Goal: Transaction & Acquisition: Purchase product/service

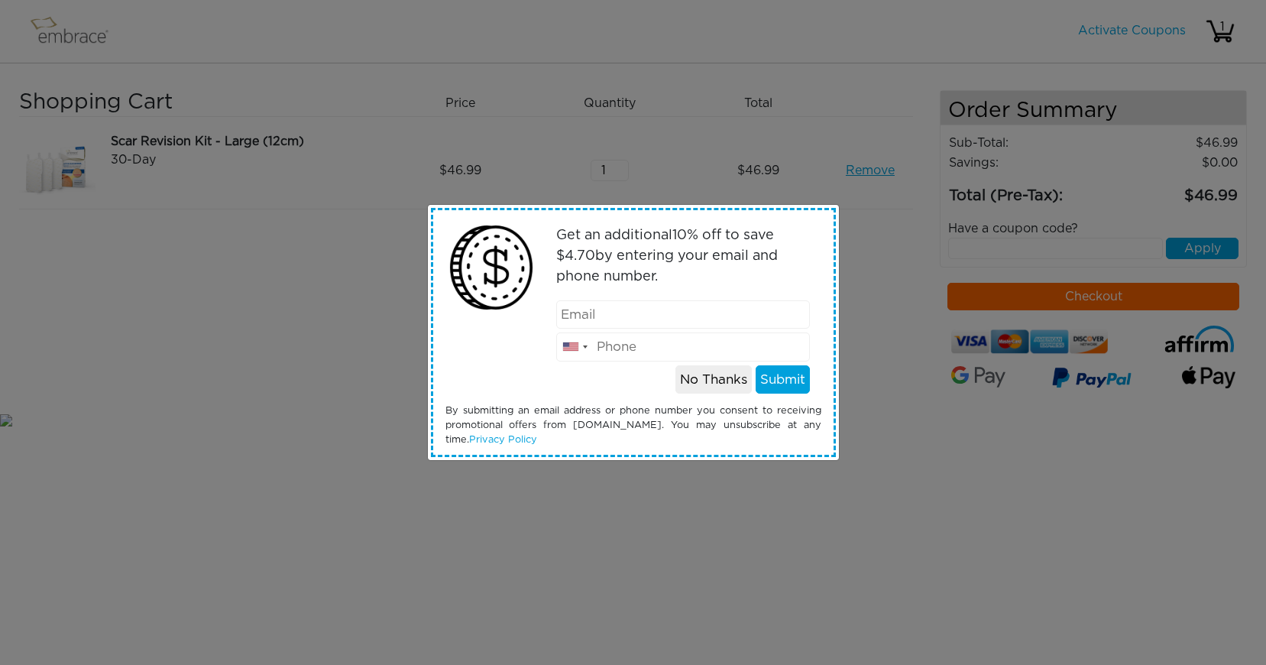
click at [759, 324] on input "email" at bounding box center [683, 314] width 254 height 29
click at [792, 384] on button "Submit" at bounding box center [783, 379] width 54 height 29
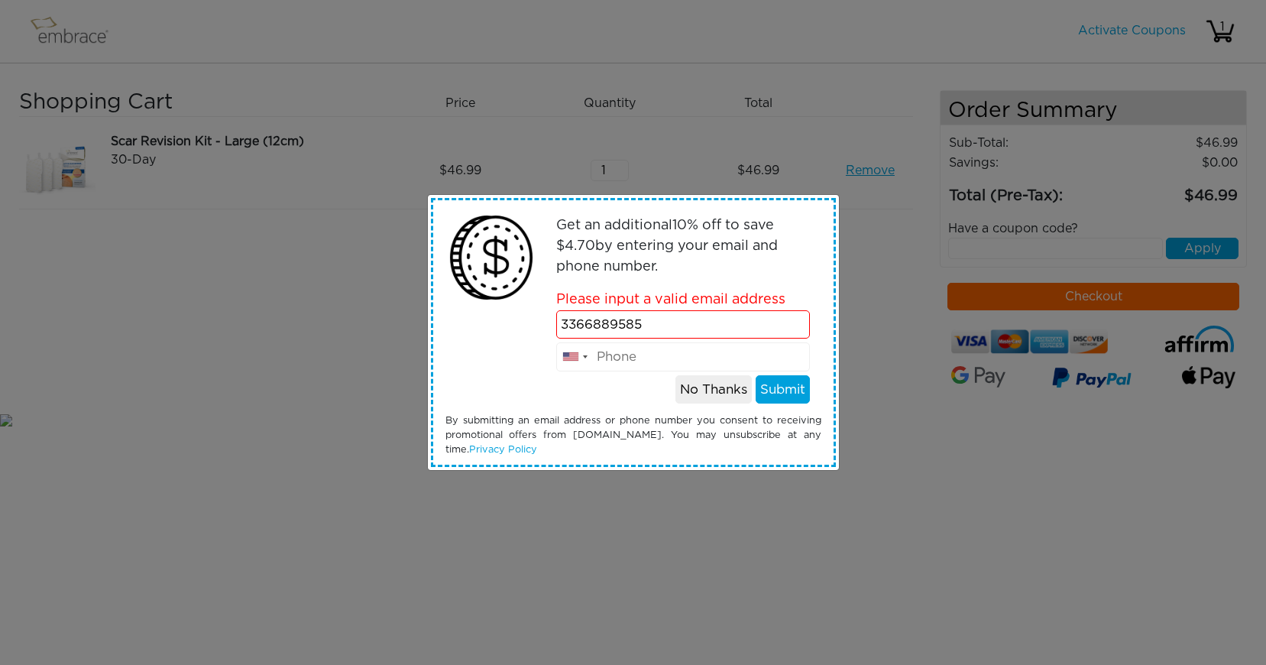
click at [696, 329] on input "3366889585" at bounding box center [683, 324] width 254 height 29
type input "wadeshigo@gmail.com"
type input "3366889585"
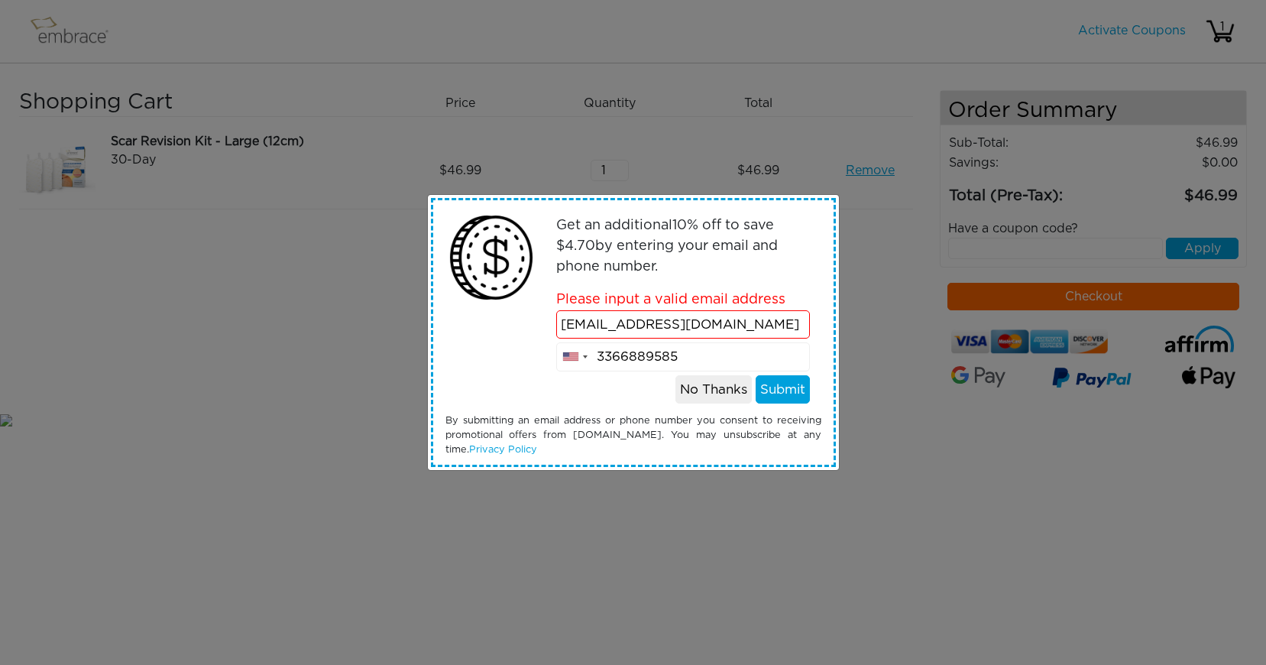
click at [795, 393] on button "Submit" at bounding box center [783, 389] width 54 height 29
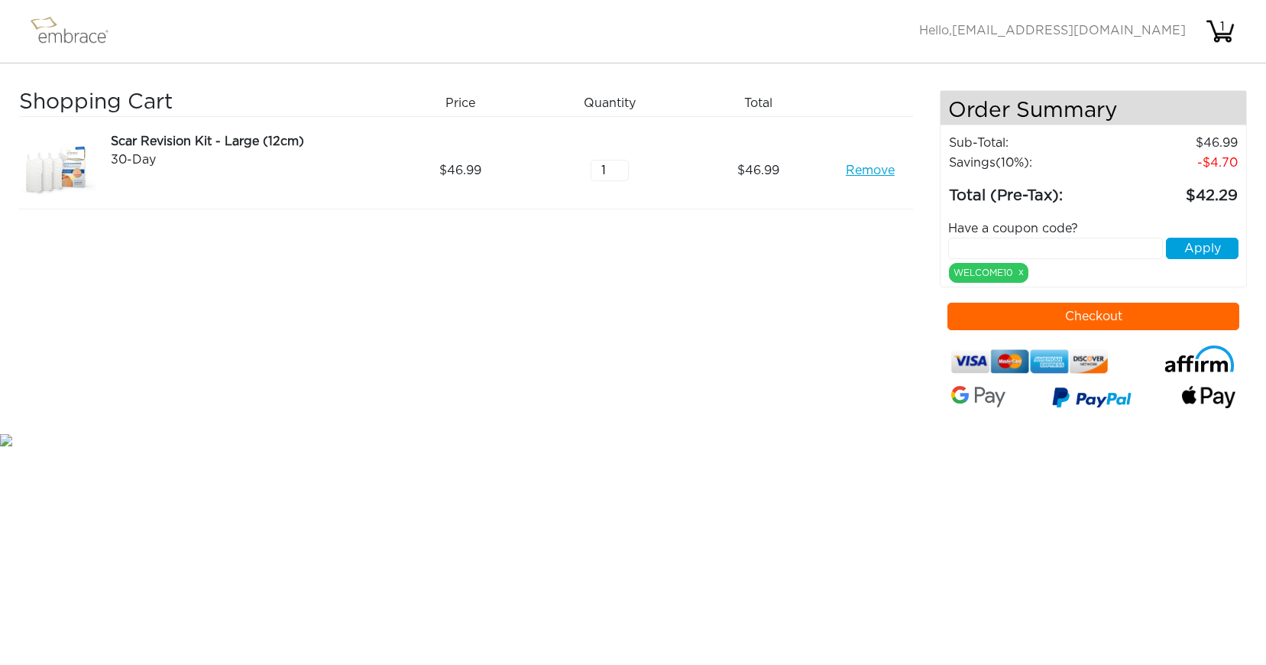
click at [785, 390] on div "Shopping Cart Price Quantity Qty Total Scar Revision Kit - Large (12cm) 30-Day …" at bounding box center [479, 260] width 921 height 340
click at [66, 32] on img at bounding box center [76, 31] width 99 height 38
click at [1100, 319] on button "Checkout" at bounding box center [1093, 317] width 292 height 28
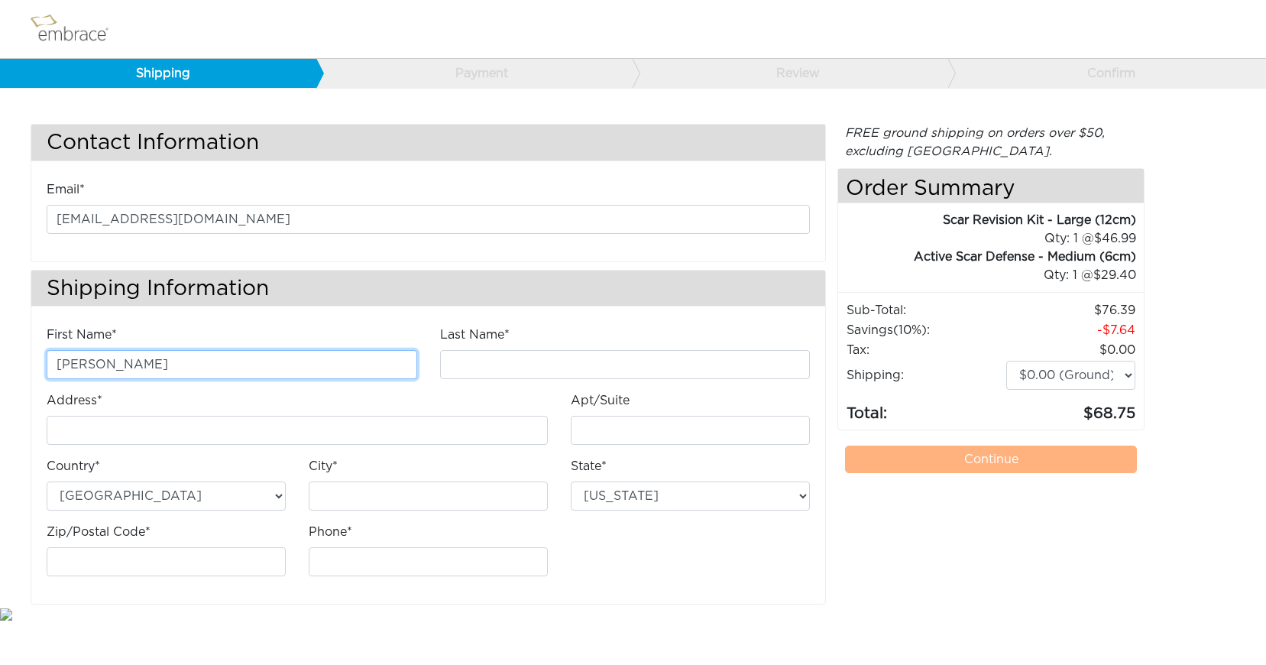
type input "[PERSON_NAME]"
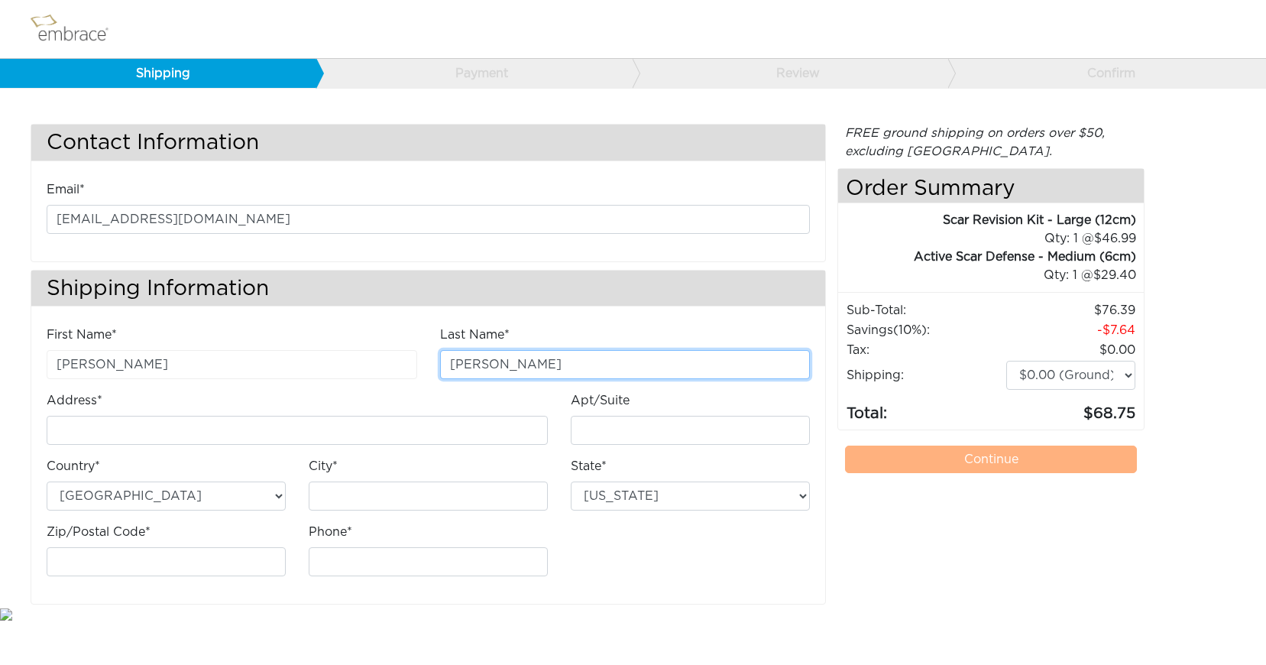
type input "[PERSON_NAME]"
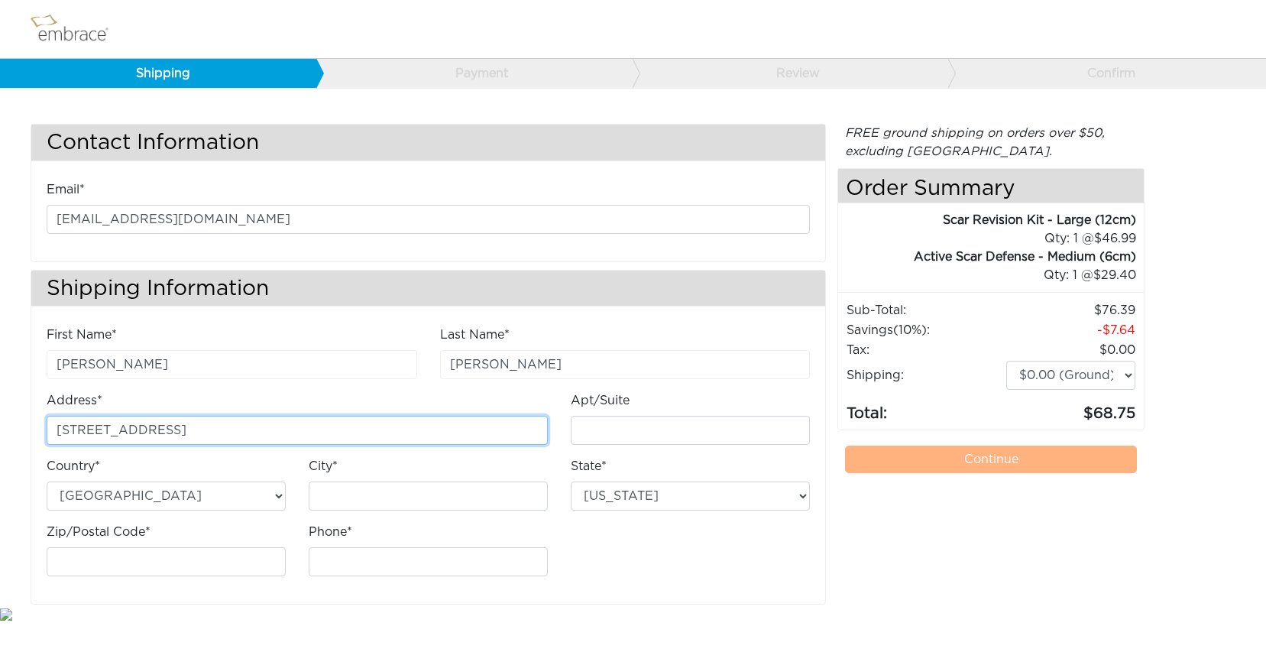
type input "[STREET_ADDRESS]"
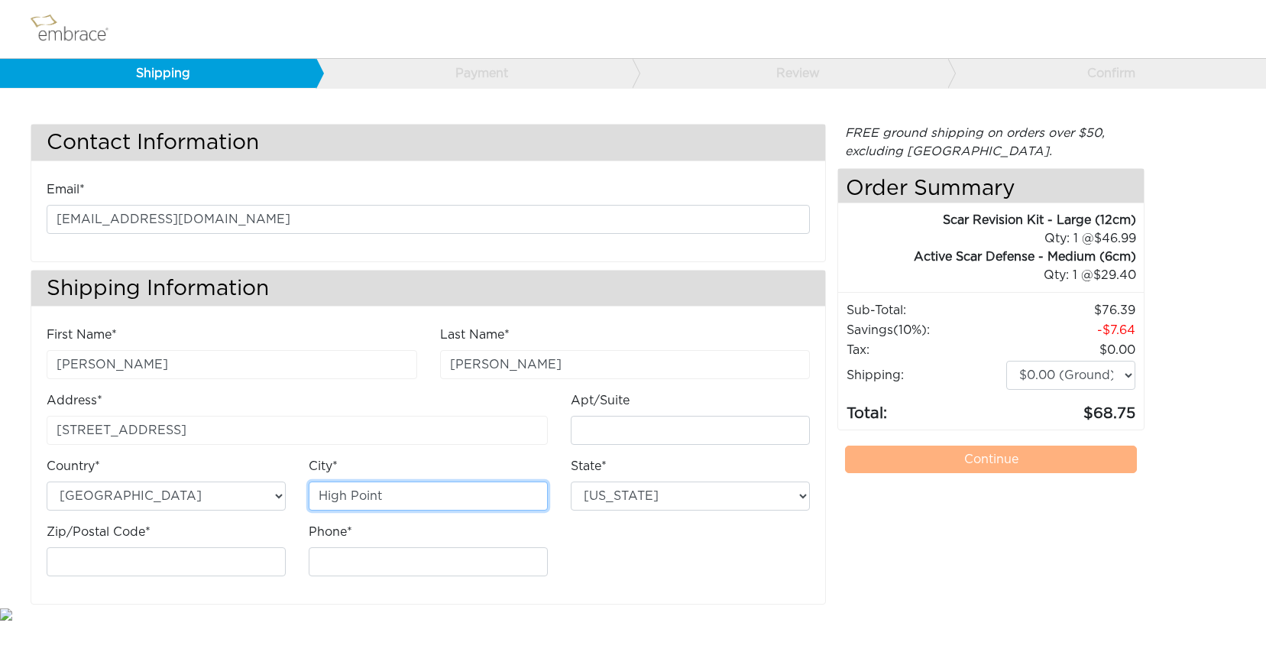
type input "High Point"
select select "NC"
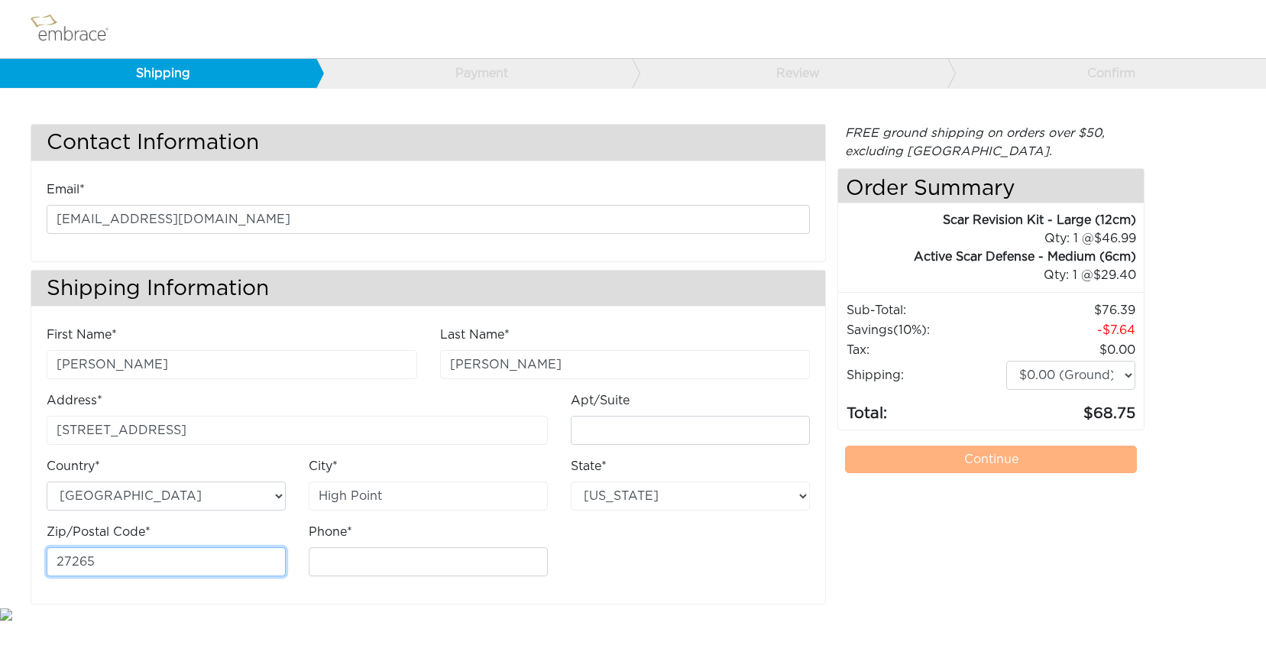
type input "27265"
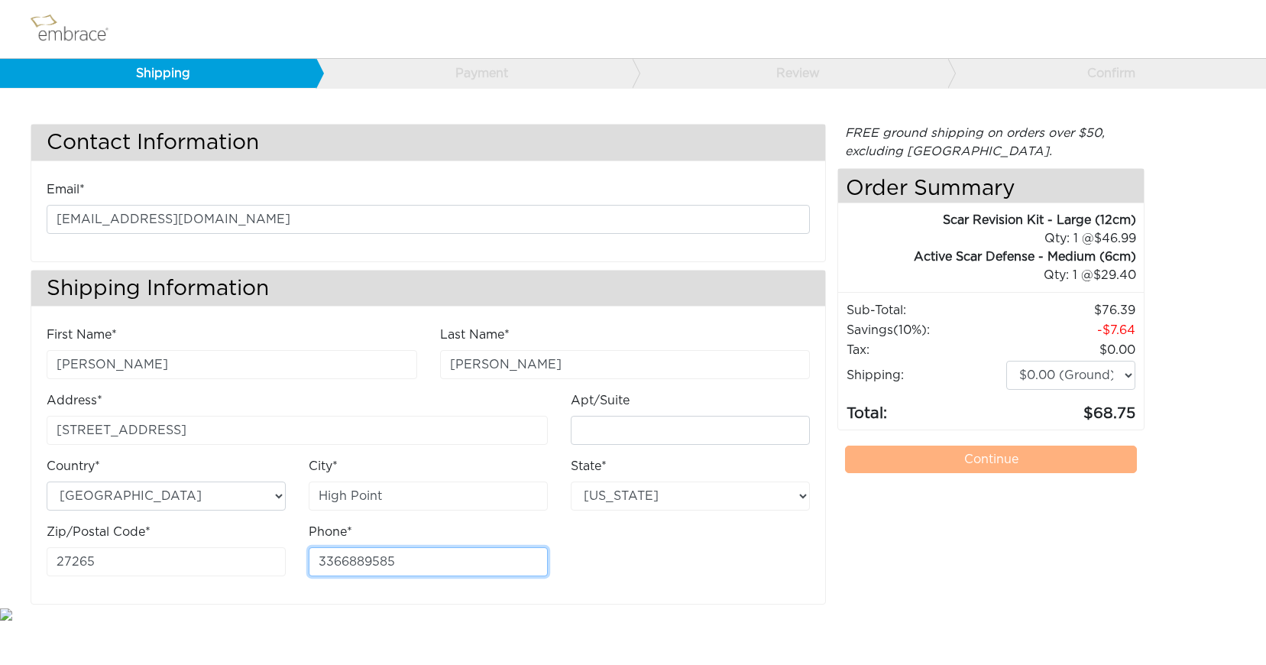
type input "3366889585"
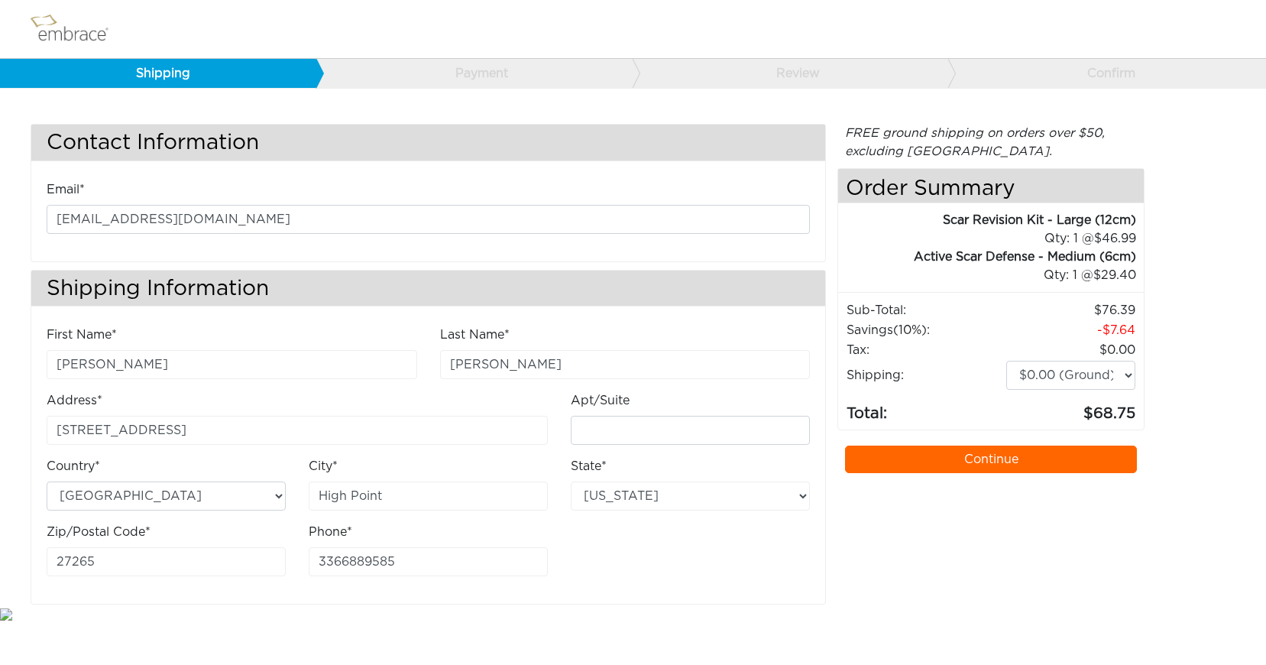
click at [1031, 511] on div "FREE ground shipping on orders over $50, excluding [GEOGRAPHIC_DATA]. Any appli…" at bounding box center [990, 364] width 307 height 481
click at [987, 454] on link "Continue" at bounding box center [991, 459] width 292 height 28
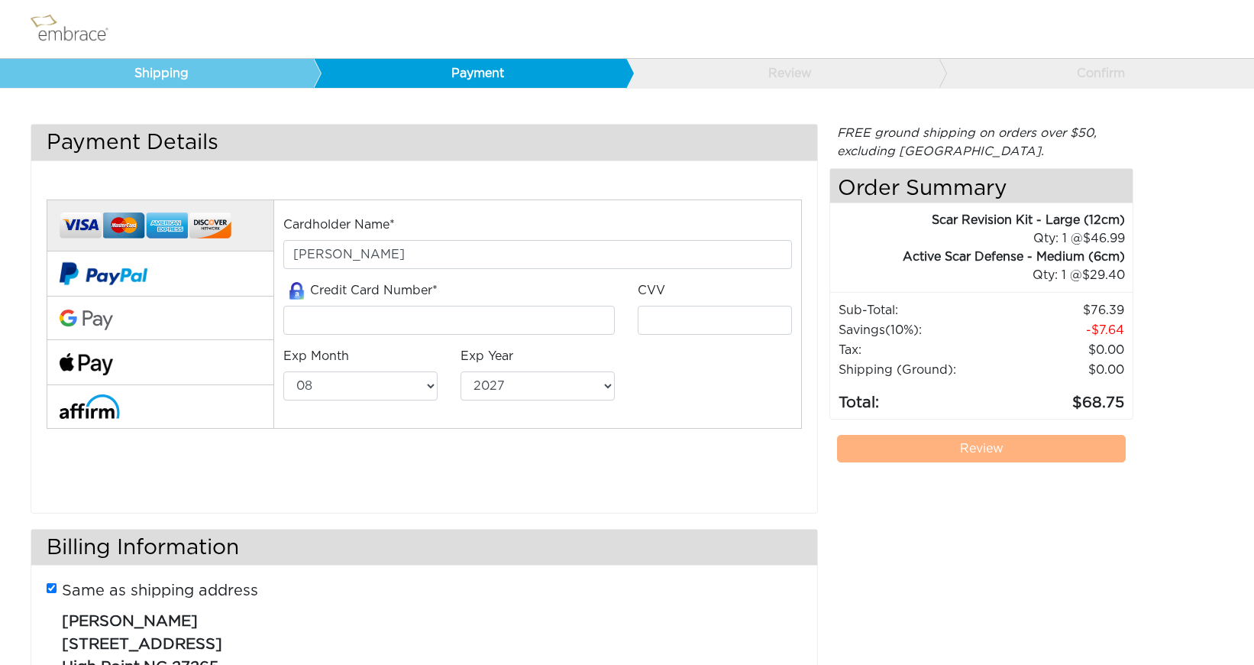
select select "8"
select select "2027"
click at [458, 325] on input "tel" at bounding box center [449, 320] width 332 height 29
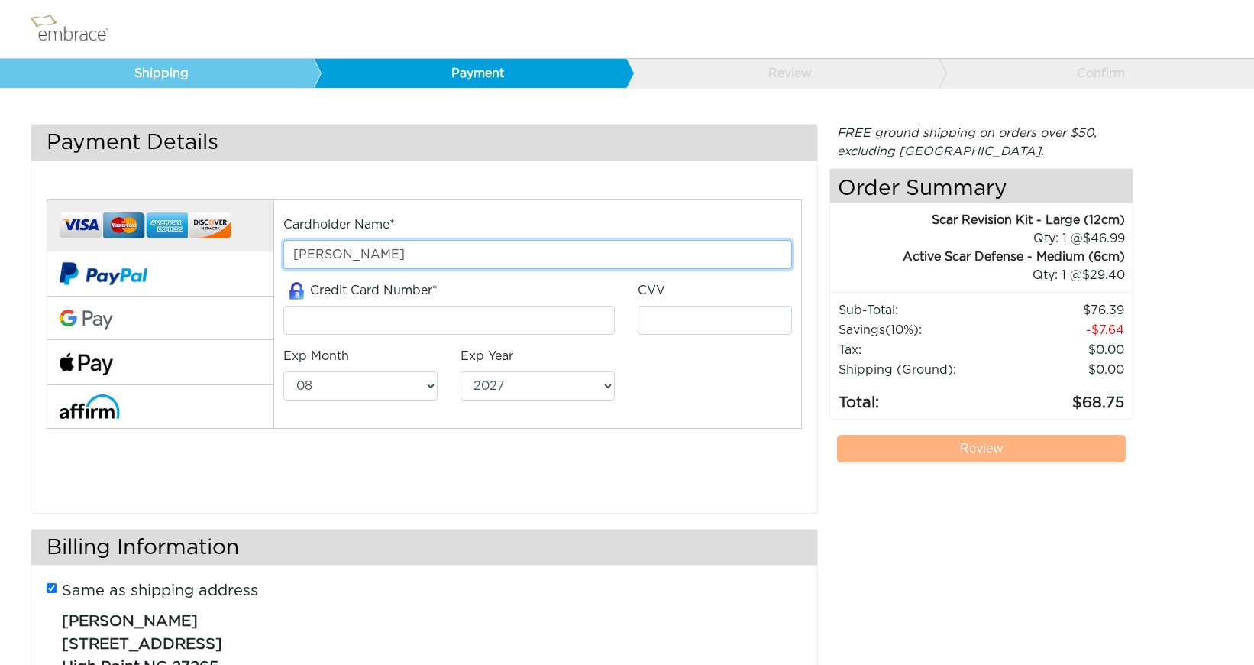
type input "Wade T Shigo"
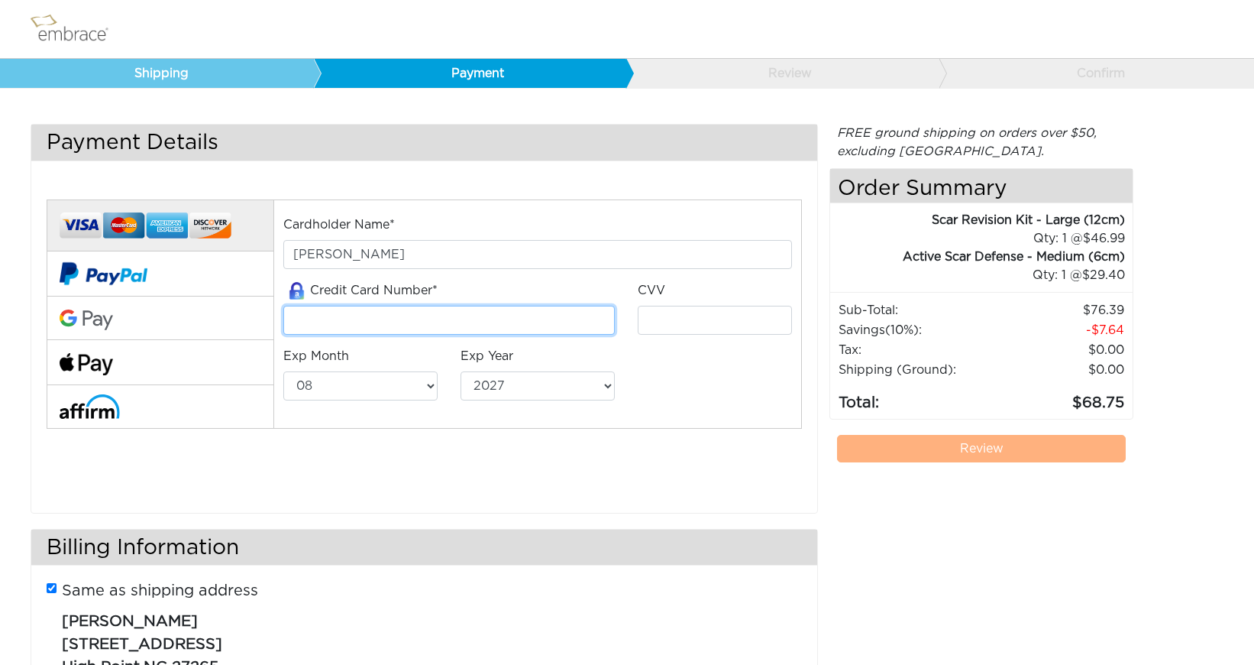
type input "371241716464004"
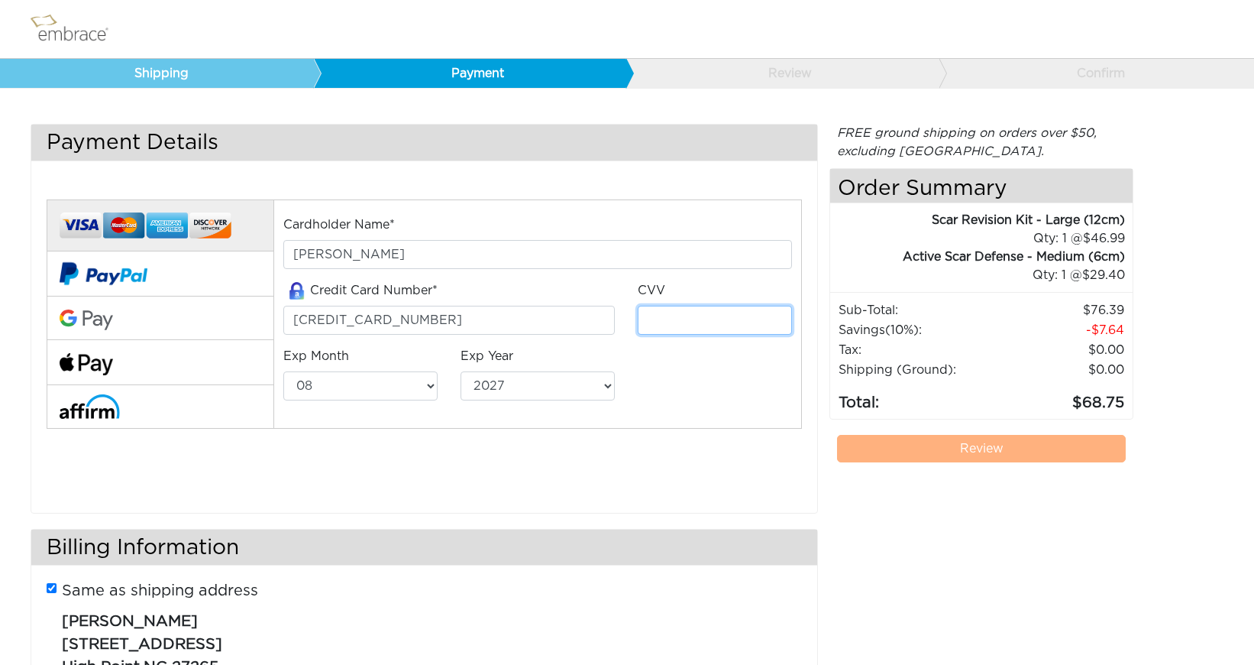
type input "0514"
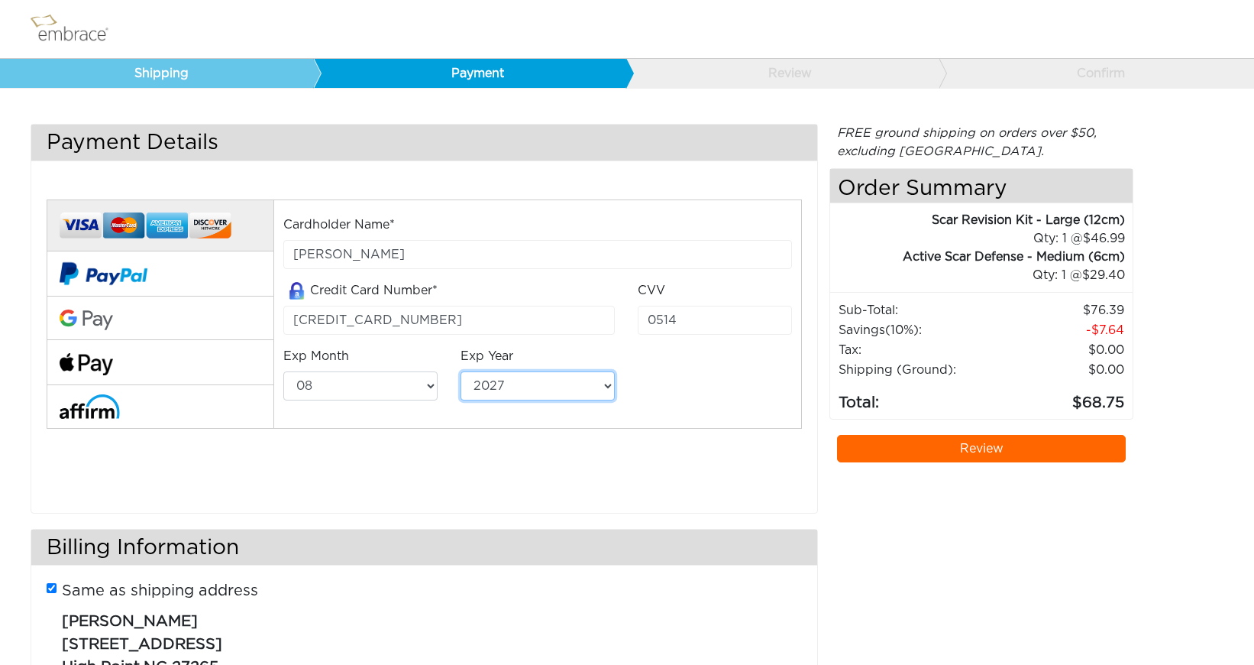
select select "2028"
click at [625, 479] on div "Cardholder Name* Wade T Shigo Credit Card Number* 371241716464004 CVV 0514 Exp …" at bounding box center [424, 334] width 778 height 309
click at [993, 448] on link "Review" at bounding box center [981, 449] width 289 height 28
click at [1006, 558] on div "FREE ground shipping on orders over $50, excluding [GEOGRAPHIC_DATA]. Any appli…" at bounding box center [982, 426] width 304 height 604
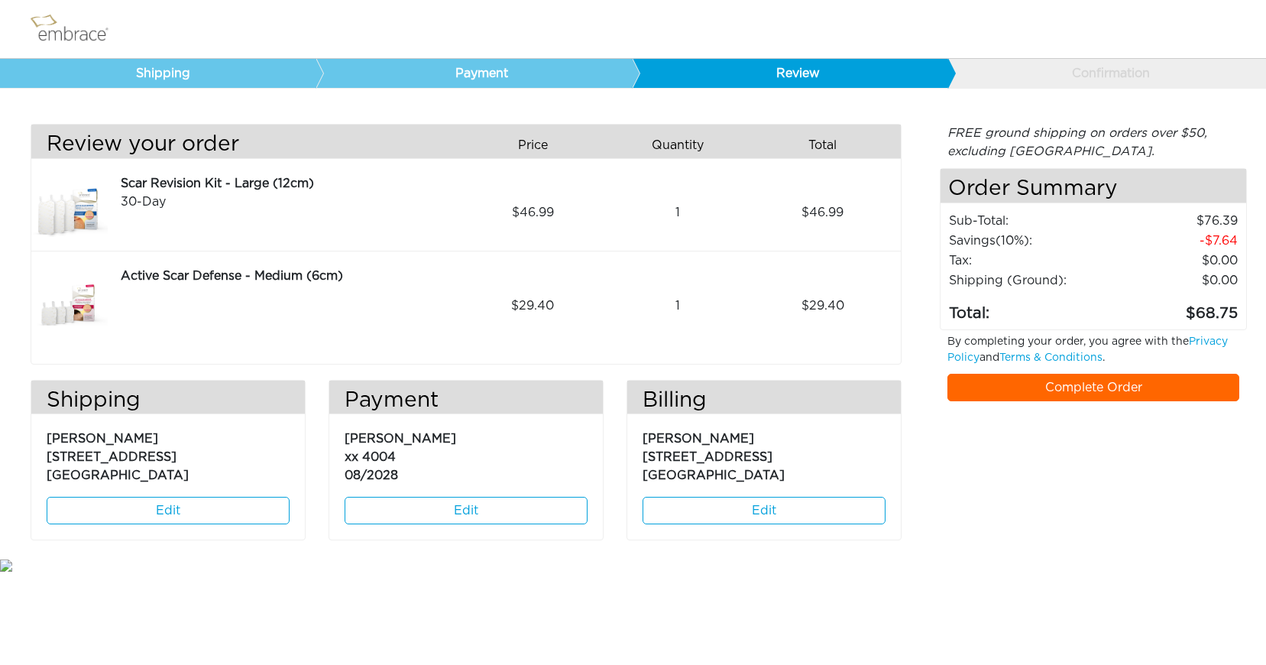
click at [1097, 385] on link "Complete Order" at bounding box center [1093, 388] width 292 height 28
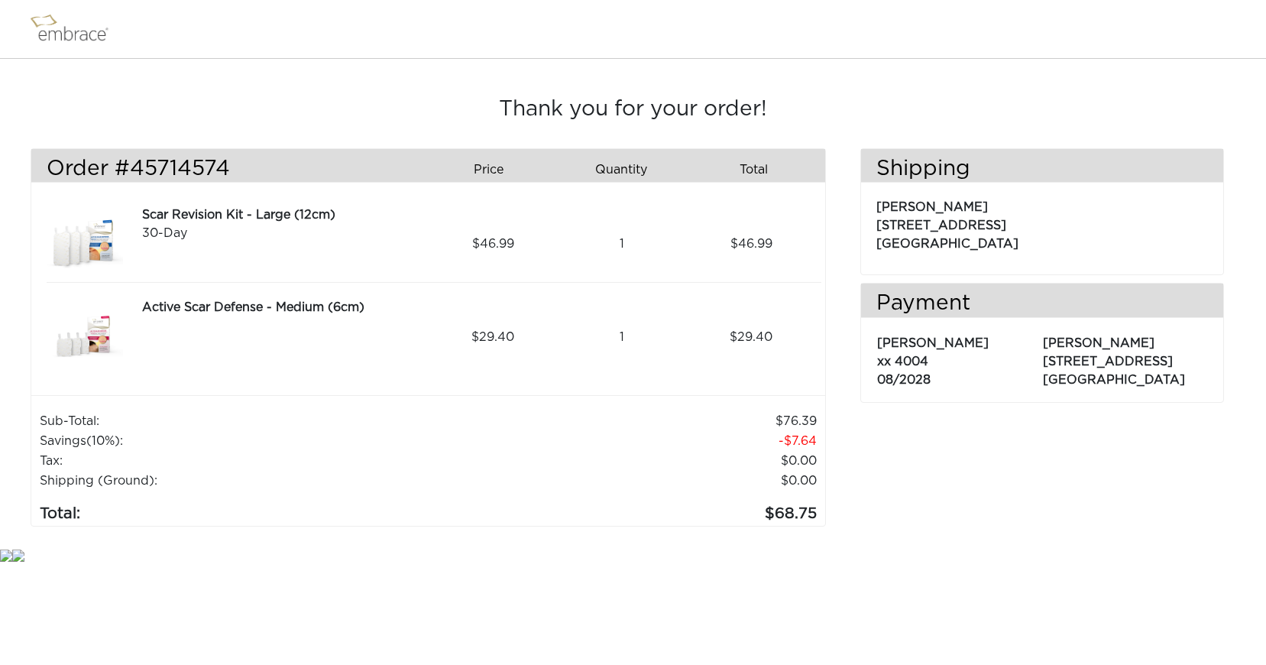
click at [1104, 107] on h3 "Thank you for your order!" at bounding box center [633, 110] width 1205 height 26
click at [939, 65] on div "Thank you for your order! Order #45714574 Price Quantity Qty Total Scar Revisio…" at bounding box center [633, 302] width 1266 height 487
drag, startPoint x: 234, startPoint y: 164, endPoint x: 122, endPoint y: 157, distance: 111.7
click at [122, 157] on h3 "Order #45714574" at bounding box center [232, 170] width 371 height 26
copy h3 "#45714574"
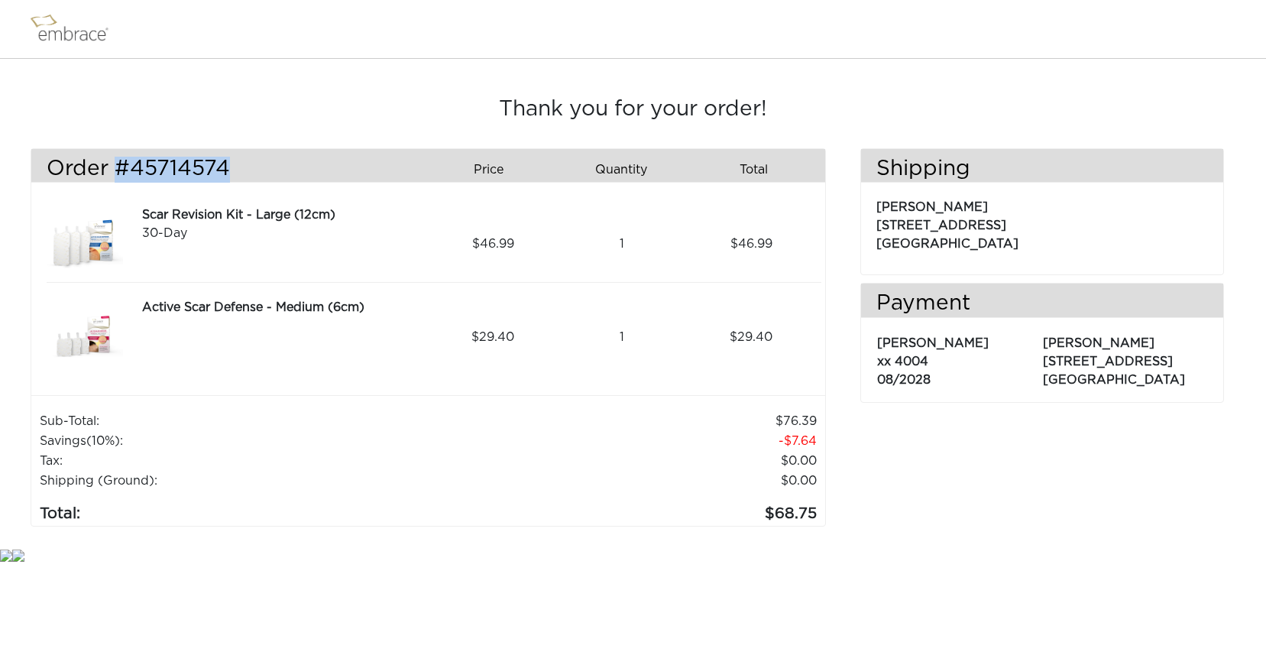
click at [89, 33] on img at bounding box center [76, 29] width 99 height 38
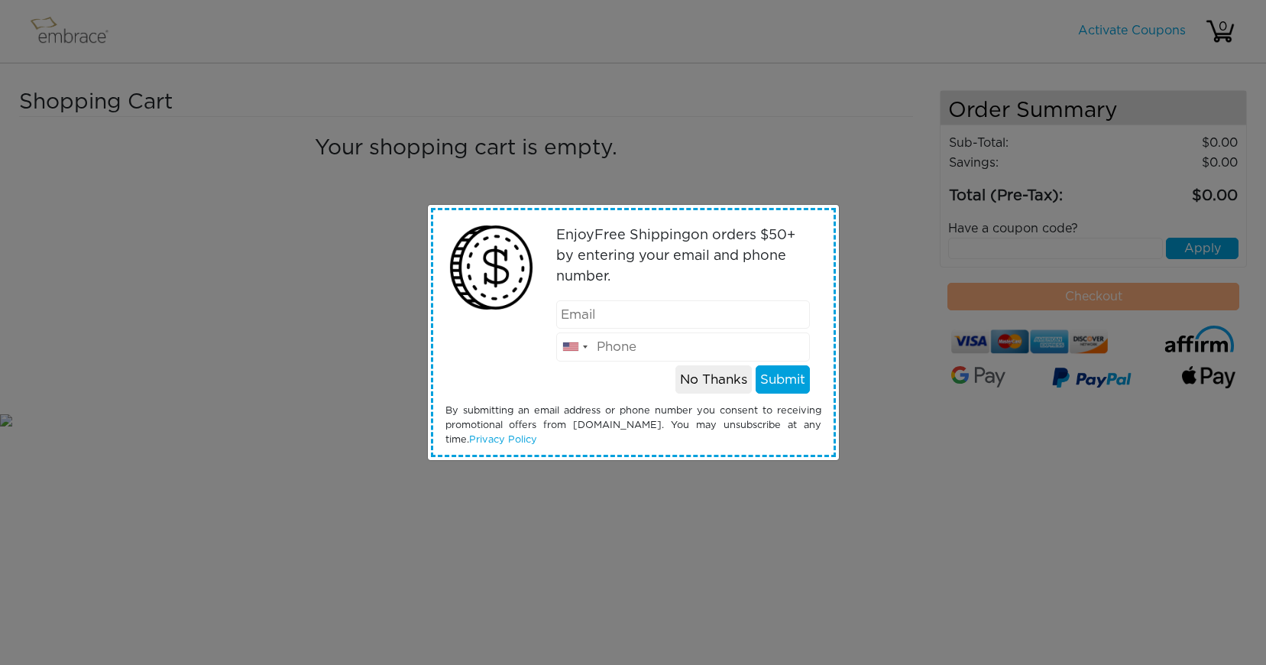
click at [713, 384] on button "No Thanks" at bounding box center [713, 379] width 76 height 29
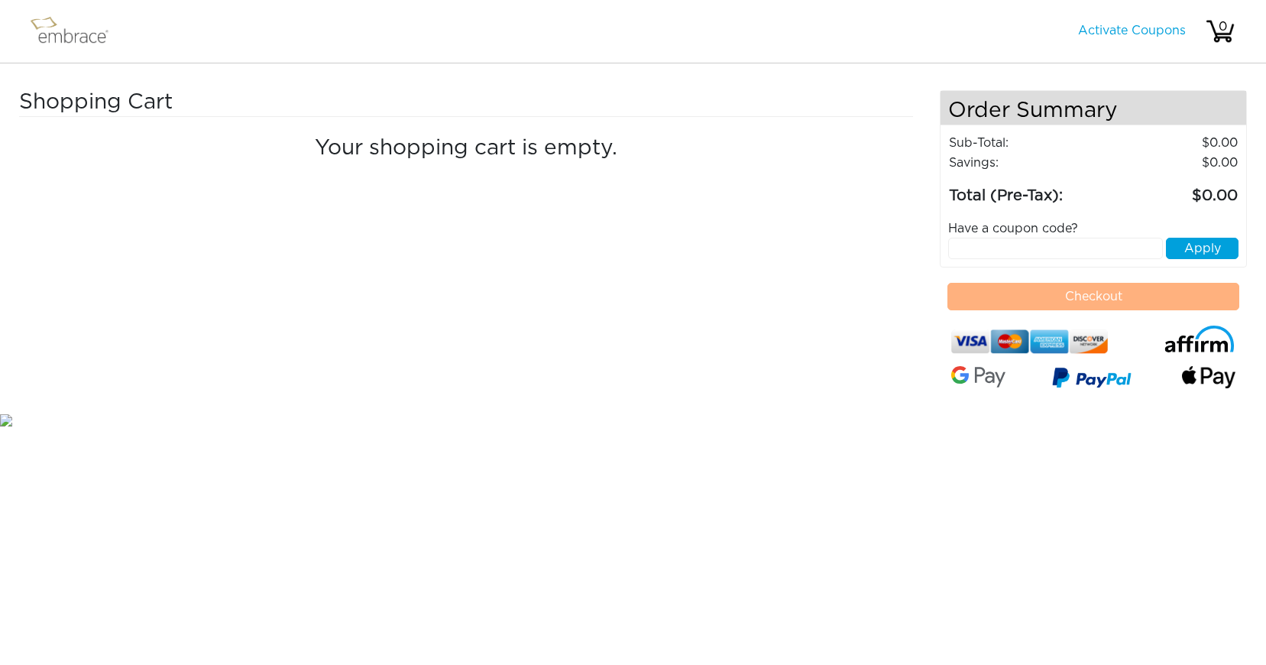
click at [86, 35] on img at bounding box center [76, 31] width 99 height 38
